Goal: Task Accomplishment & Management: Use online tool/utility

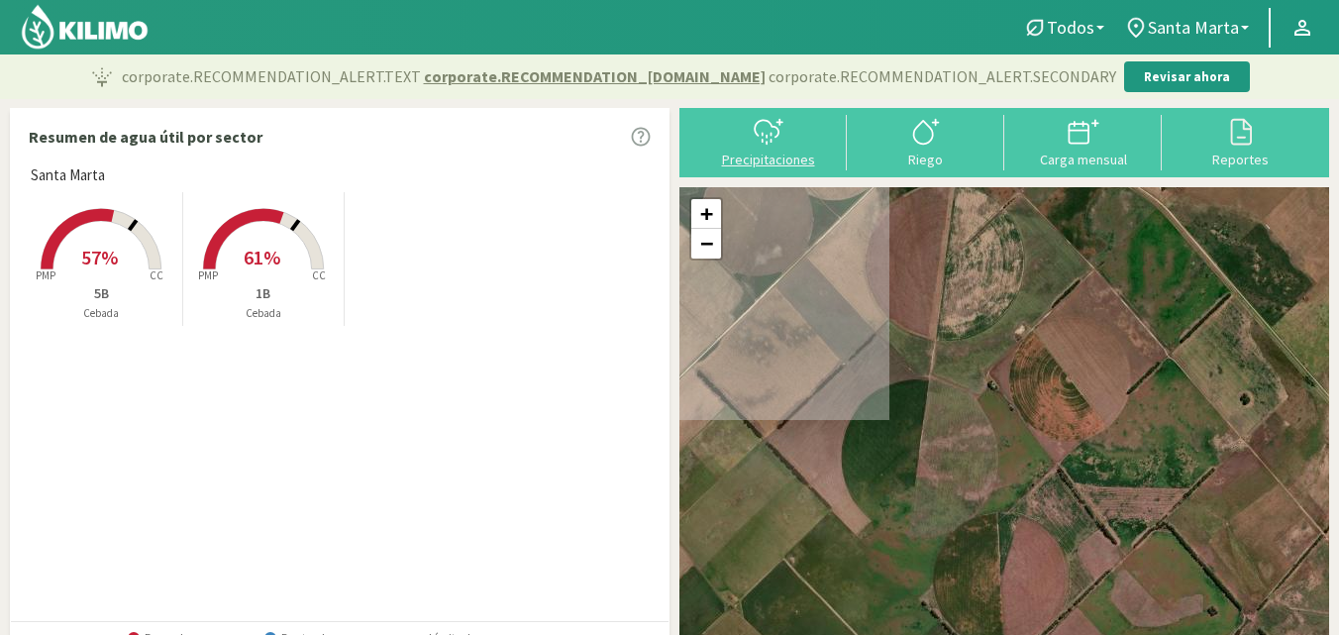
click at [757, 158] on div "Precipitaciones" at bounding box center [768, 160] width 146 height 14
select select "1: Object"
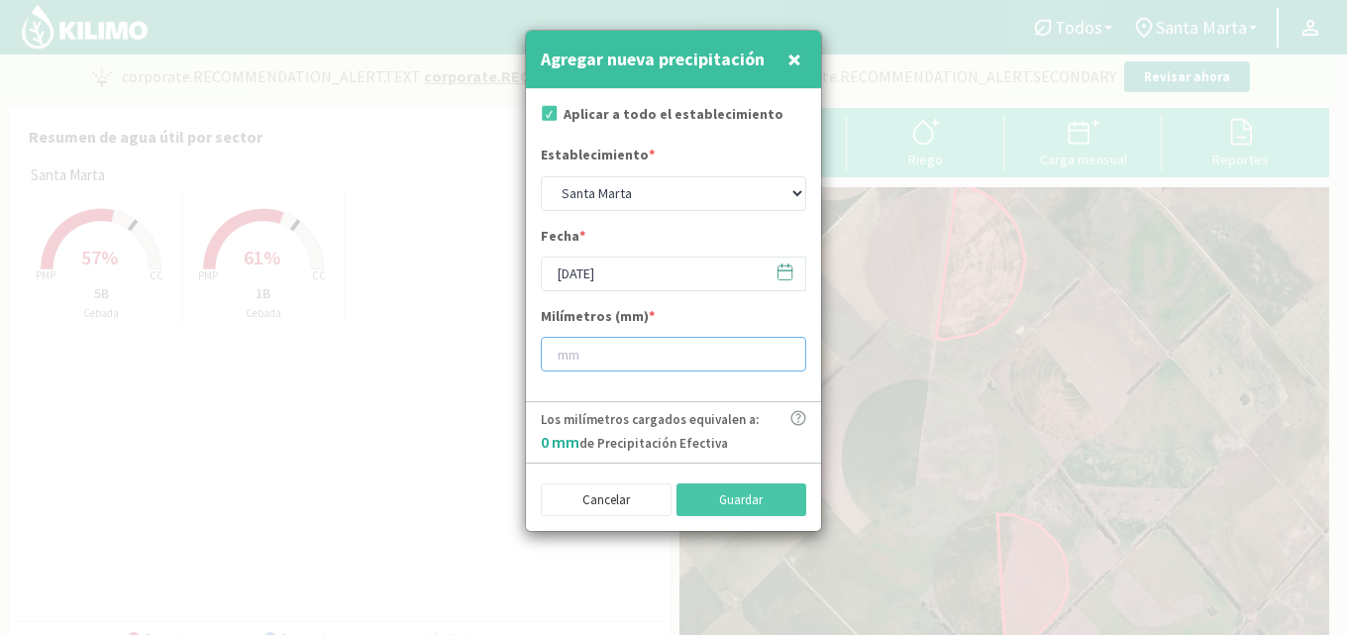
click at [601, 362] on input "number" at bounding box center [673, 354] width 265 height 35
type input "20"
click at [696, 499] on button "Guardar" at bounding box center [742, 500] width 131 height 34
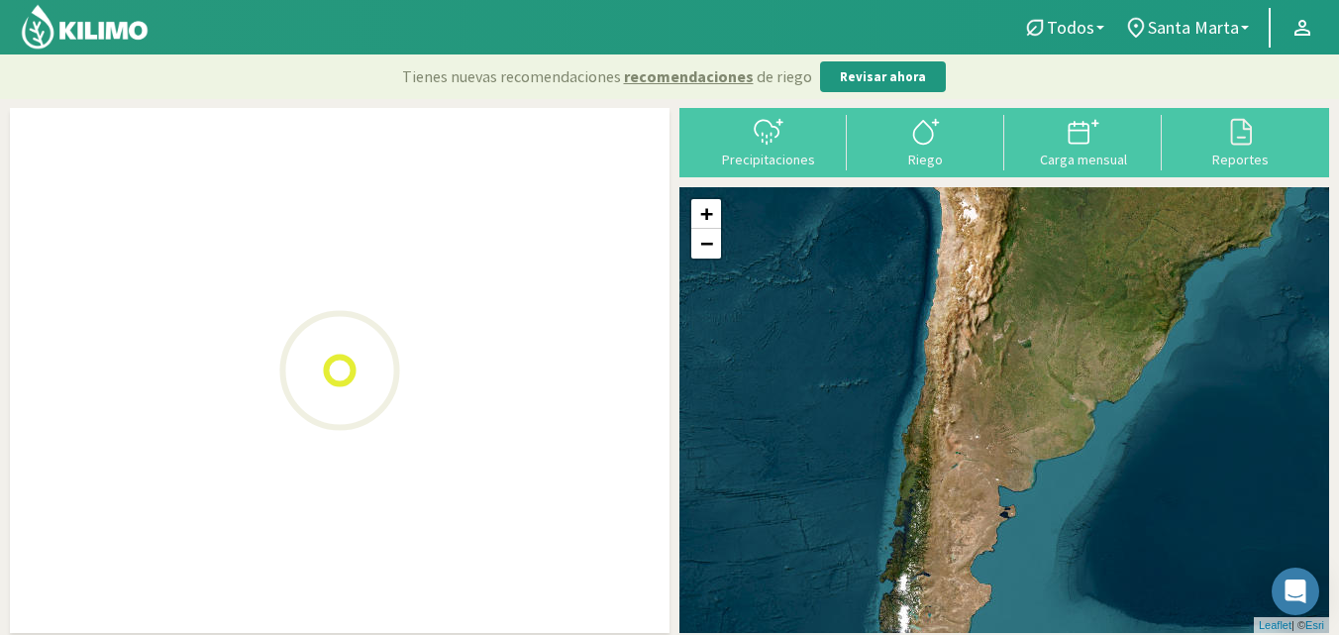
scroll to position [45, 0]
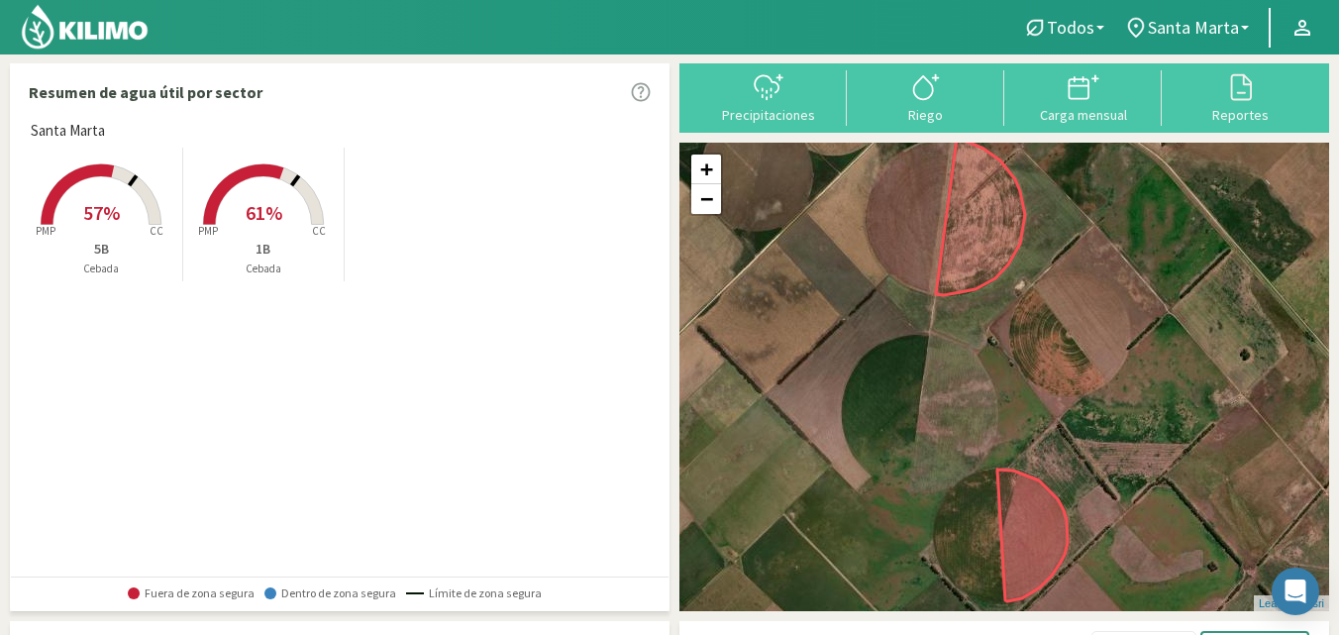
click at [285, 200] on rect at bounding box center [263, 227] width 158 height 158
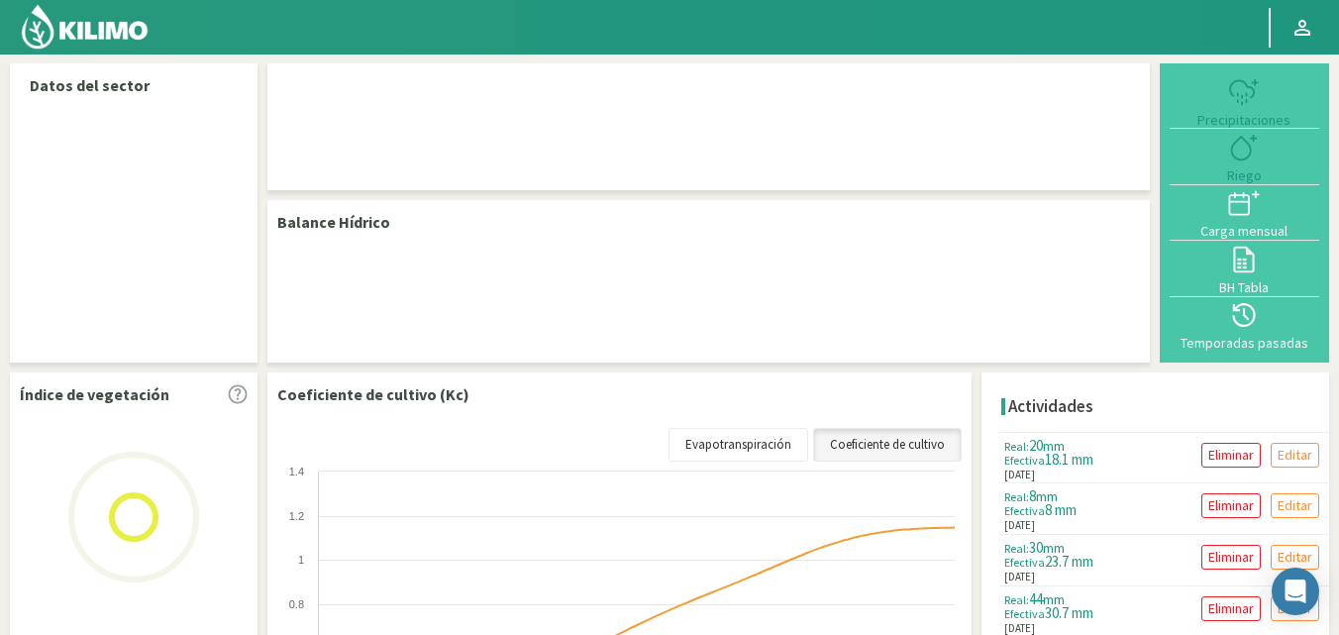
select select "1: Object"
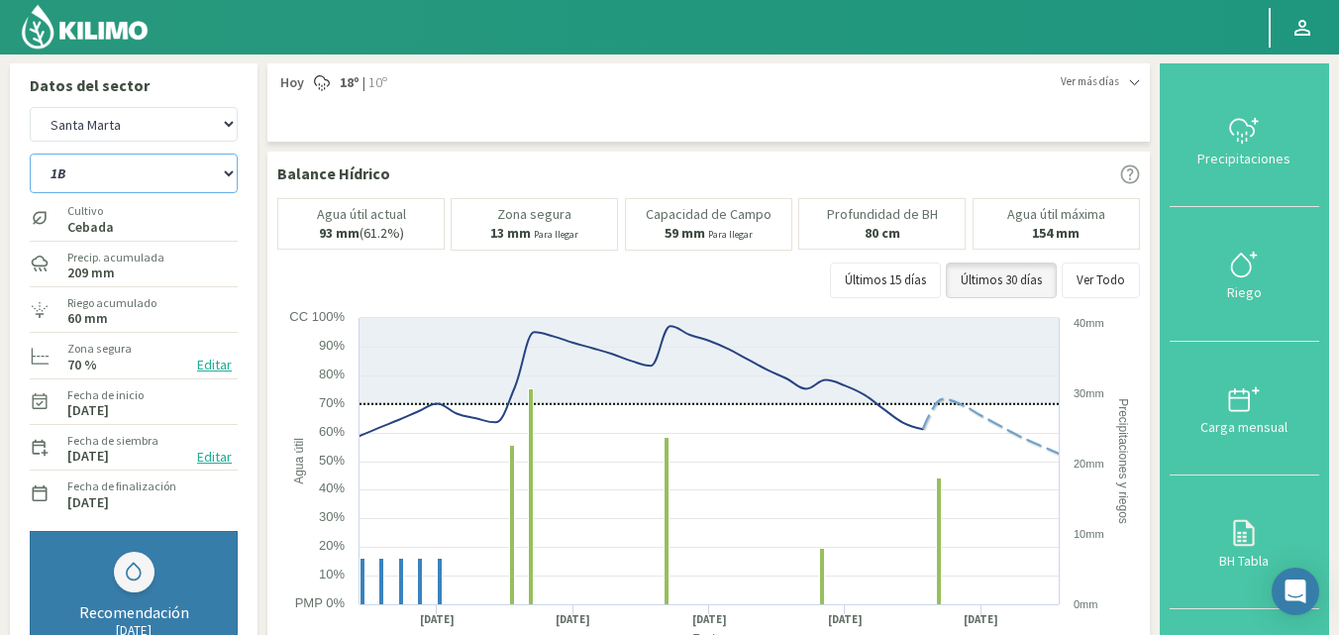
drag, startPoint x: 176, startPoint y: 158, endPoint x: 173, endPoint y: 169, distance: 11.3
click at [176, 158] on select "1B 5B" at bounding box center [134, 174] width 208 height 40
select select "1: Object"
click at [30, 154] on select "1B 5B" at bounding box center [134, 174] width 208 height 40
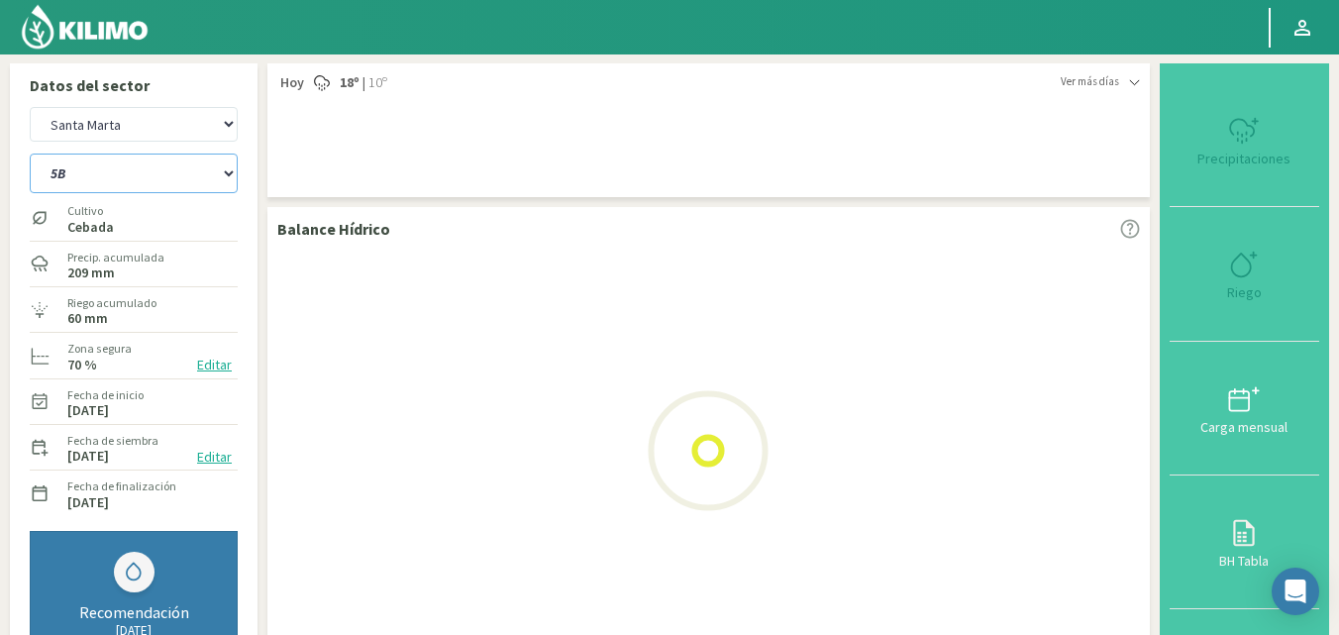
select select "3: Object"
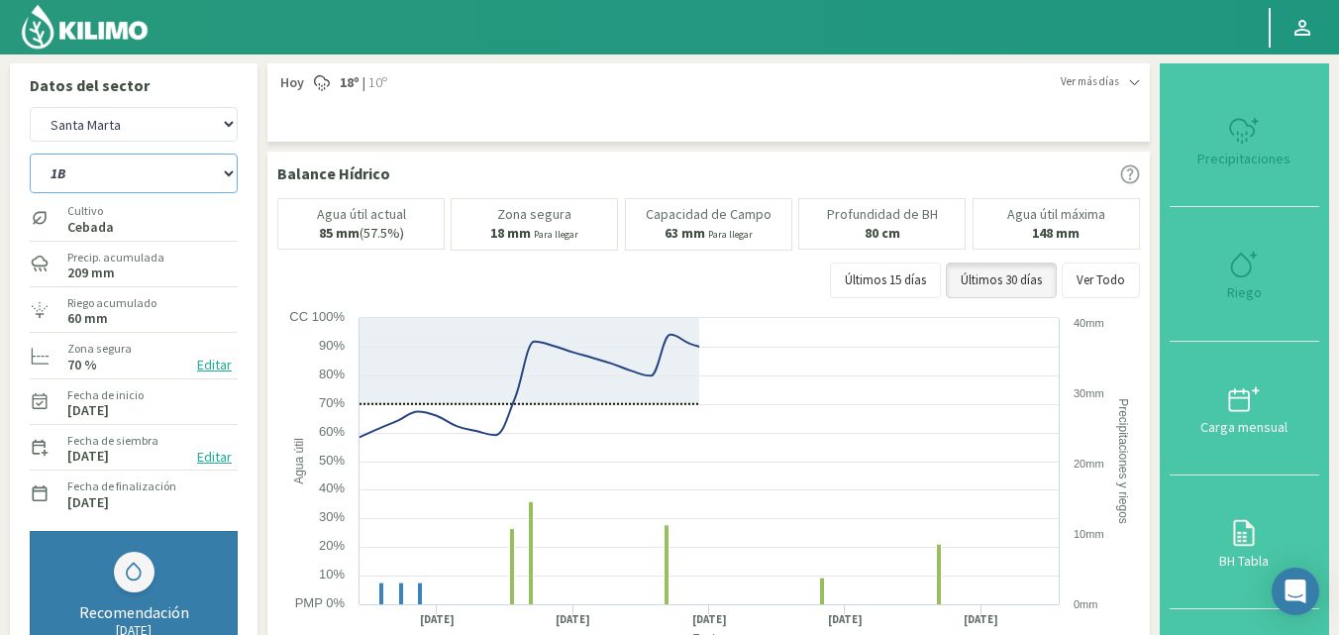
select select "3: Object"
